Goal: Transaction & Acquisition: Download file/media

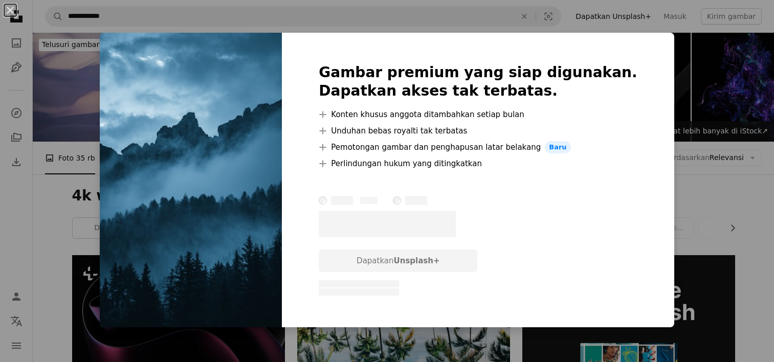
scroll to position [2917, 0]
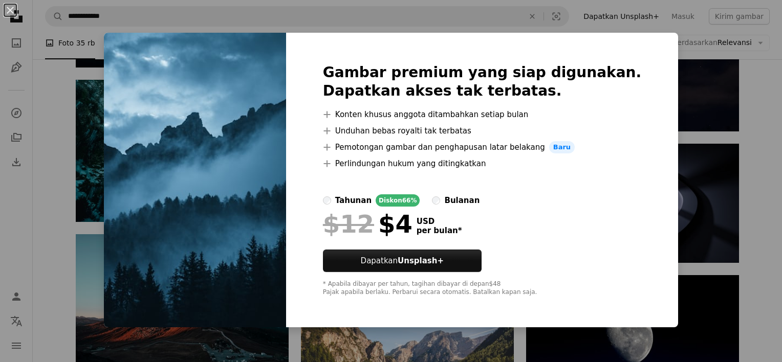
click at [653, 117] on div "An X shape Gambar premium yang siap digunakan. Dapatkan akses tak terbatas. A p…" at bounding box center [391, 181] width 782 height 362
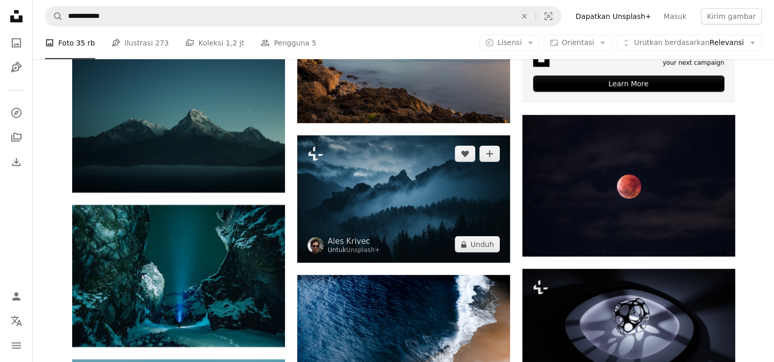
scroll to position [2763, 0]
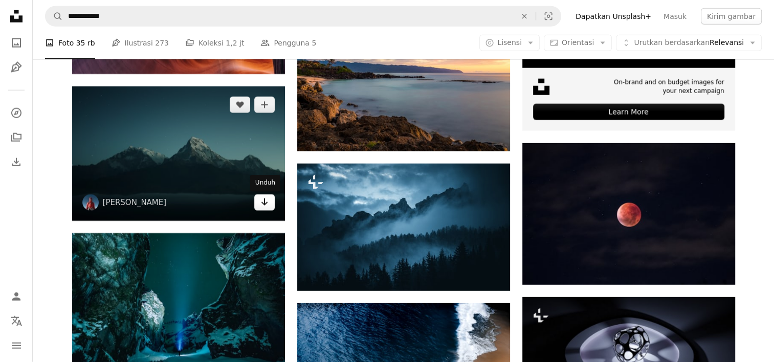
click at [262, 211] on link "Arrow pointing down" at bounding box center [264, 202] width 20 height 16
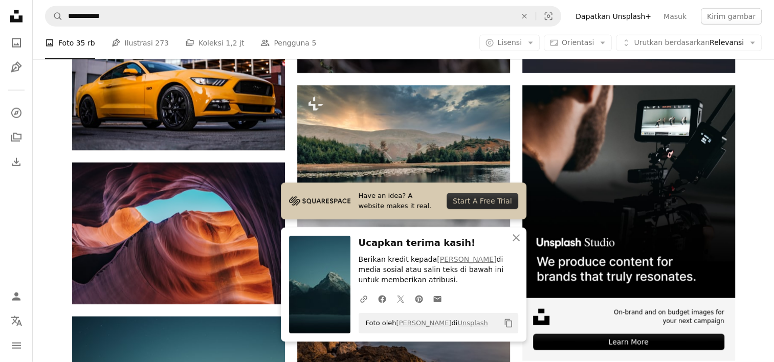
scroll to position [2508, 0]
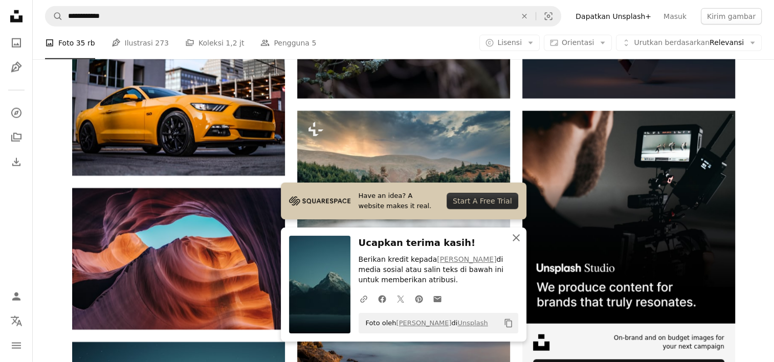
click at [520, 238] on icon "An X shape" at bounding box center [516, 238] width 12 height 12
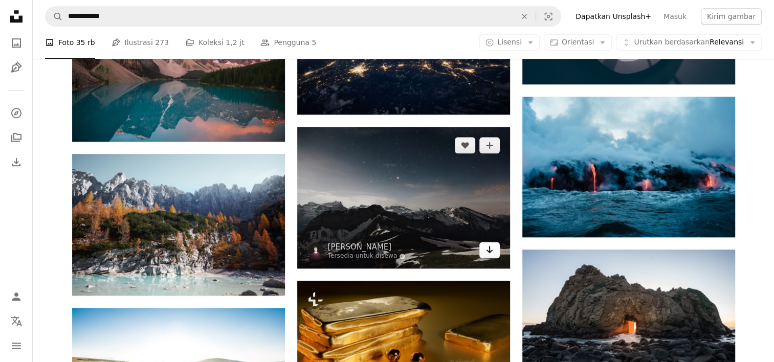
scroll to position [870, 0]
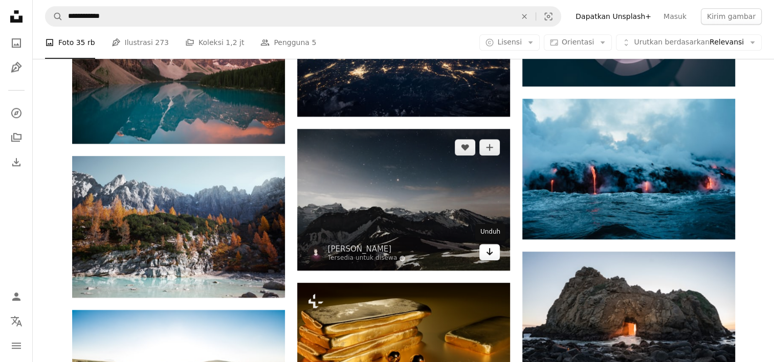
click at [492, 250] on icon "Arrow pointing down" at bounding box center [490, 252] width 8 height 12
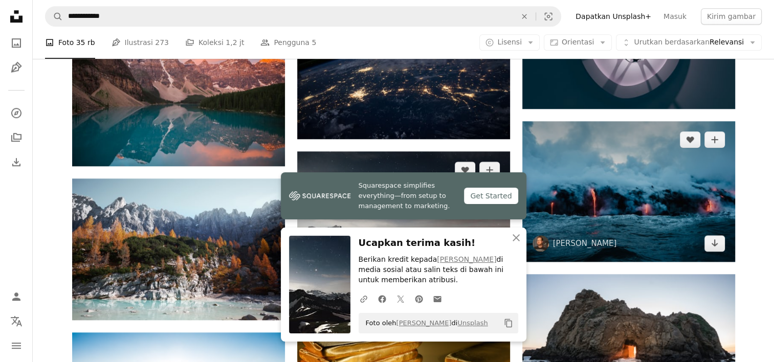
scroll to position [819, 0]
